Goal: Find specific page/section: Find specific page/section

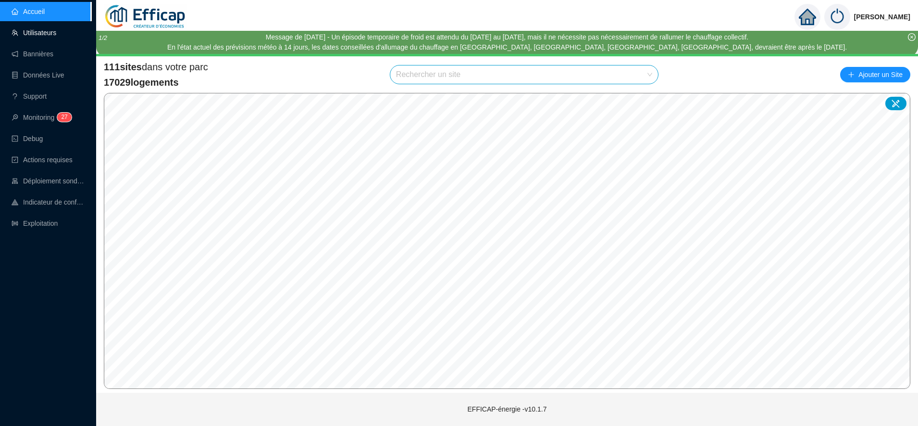
click at [46, 33] on link "Utilisateurs" at bounding box center [34, 33] width 45 height 8
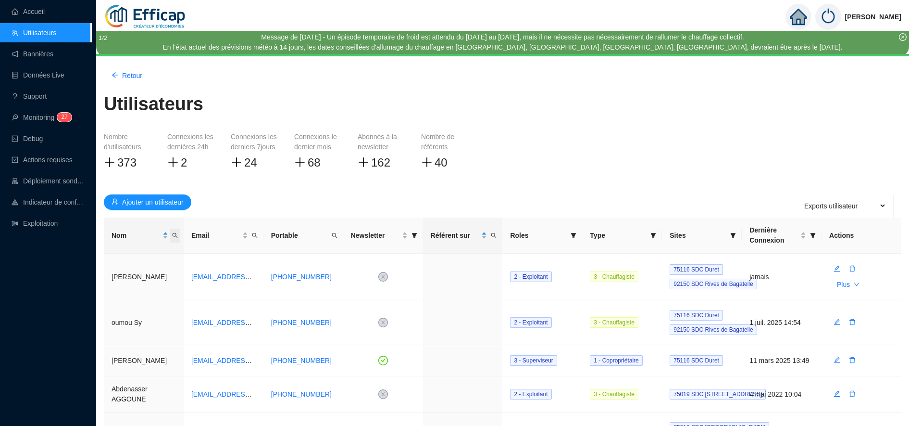
click at [176, 233] on icon "search" at bounding box center [175, 235] width 6 height 6
type input "adnesse"
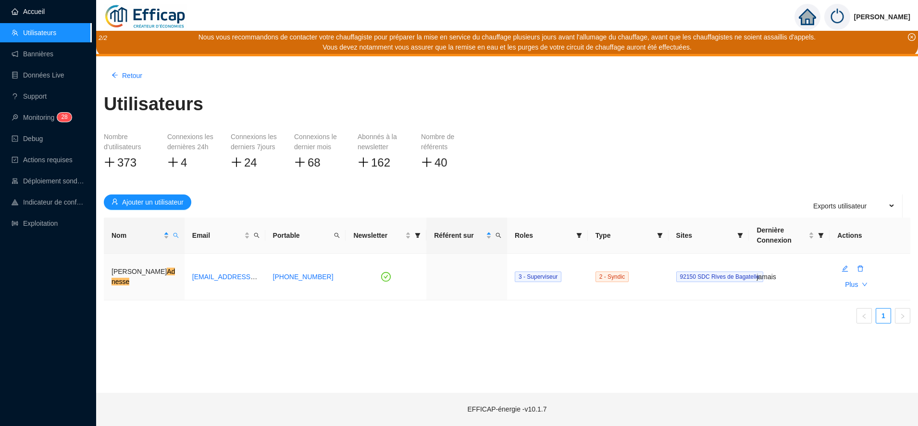
click at [45, 13] on link "Accueil" at bounding box center [28, 12] width 33 height 8
